Goal: Task Accomplishment & Management: Manage account settings

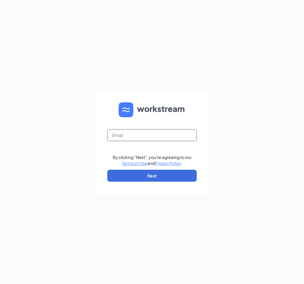
click at [144, 137] on input "text" at bounding box center [152, 135] width 90 height 12
type input "bellingham_dq@comcast.net"
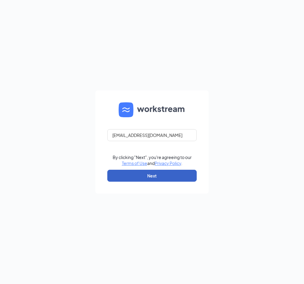
click at [149, 179] on button "Next" at bounding box center [152, 176] width 90 height 12
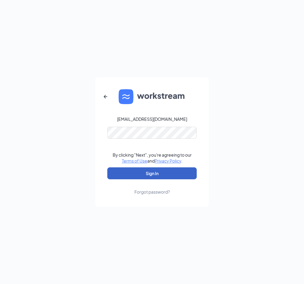
click at [154, 170] on button "Sign In" at bounding box center [152, 173] width 90 height 12
